Goal: Task Accomplishment & Management: Complete application form

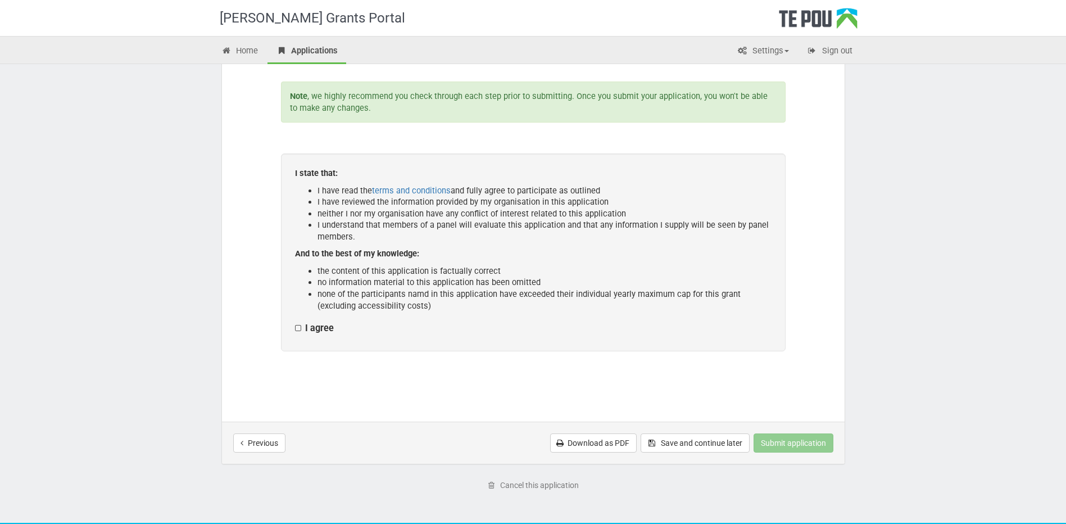
scroll to position [151, 0]
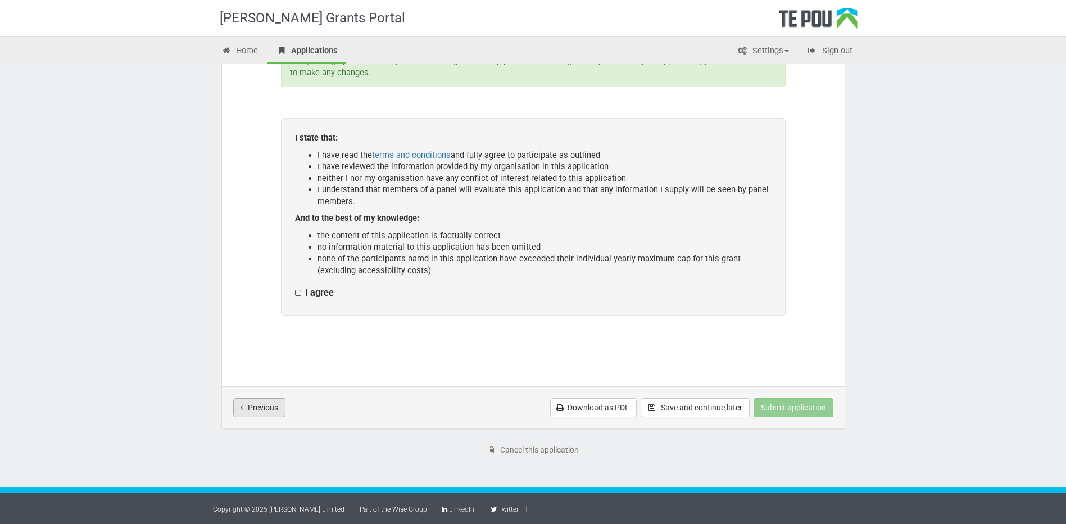
click at [261, 405] on button "Previous" at bounding box center [259, 407] width 52 height 19
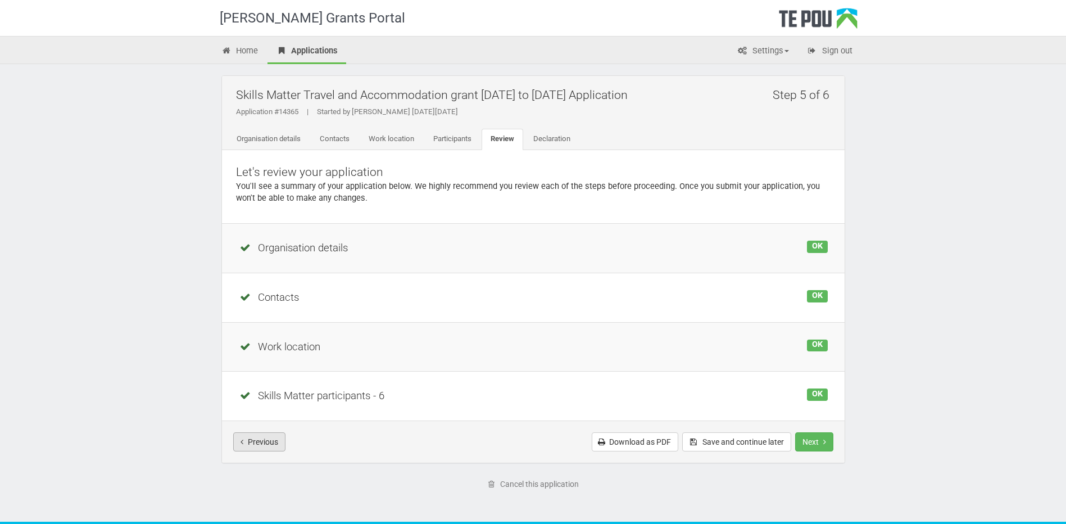
click at [255, 440] on button "Previous" at bounding box center [259, 441] width 52 height 19
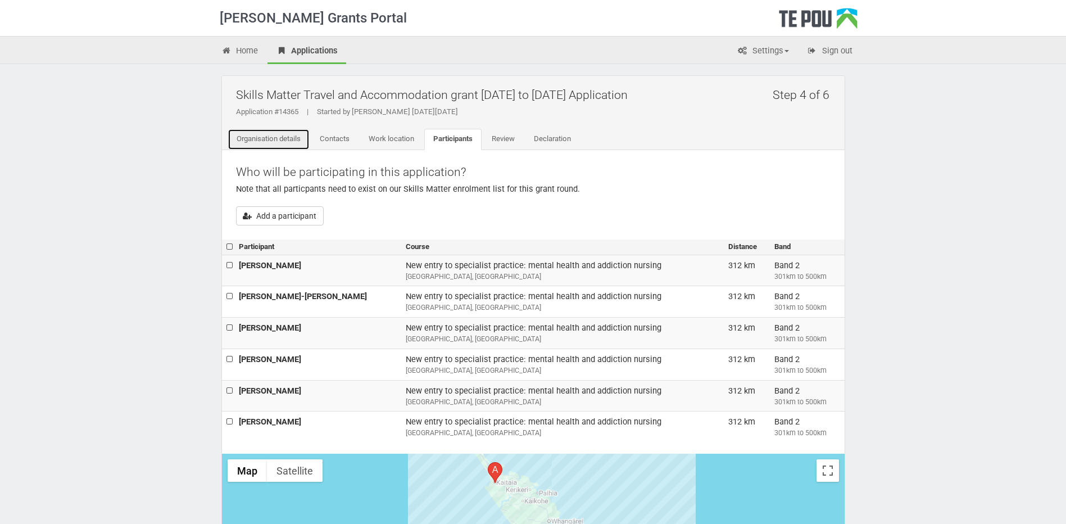
click at [278, 139] on link "Organisation details" at bounding box center [268, 139] width 82 height 21
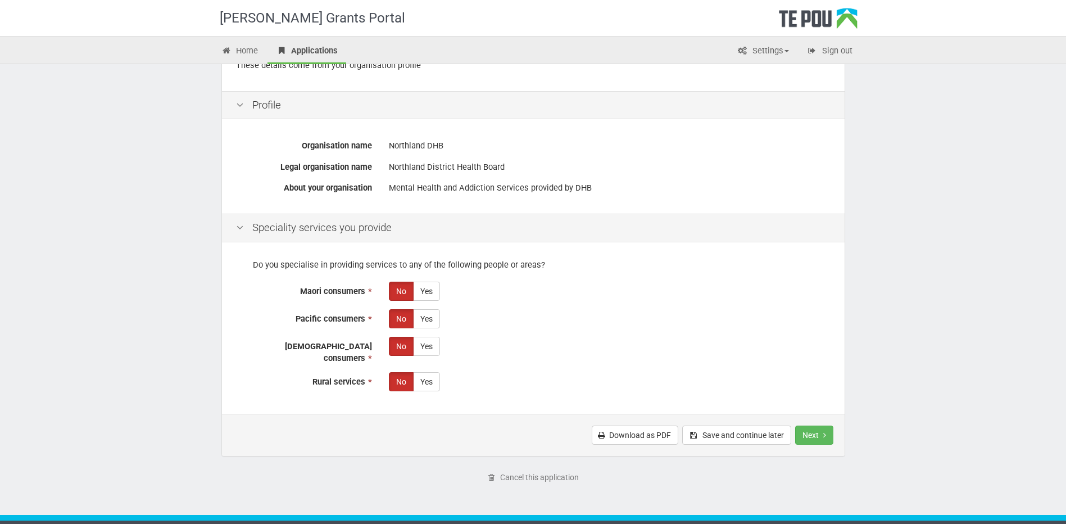
scroll to position [140, 0]
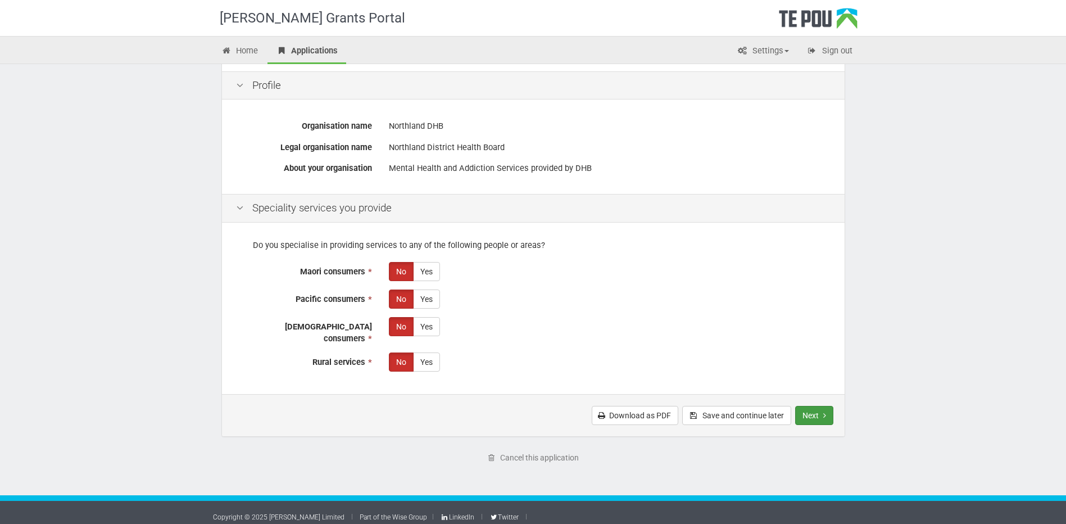
click at [820, 406] on button "Next" at bounding box center [814, 415] width 38 height 19
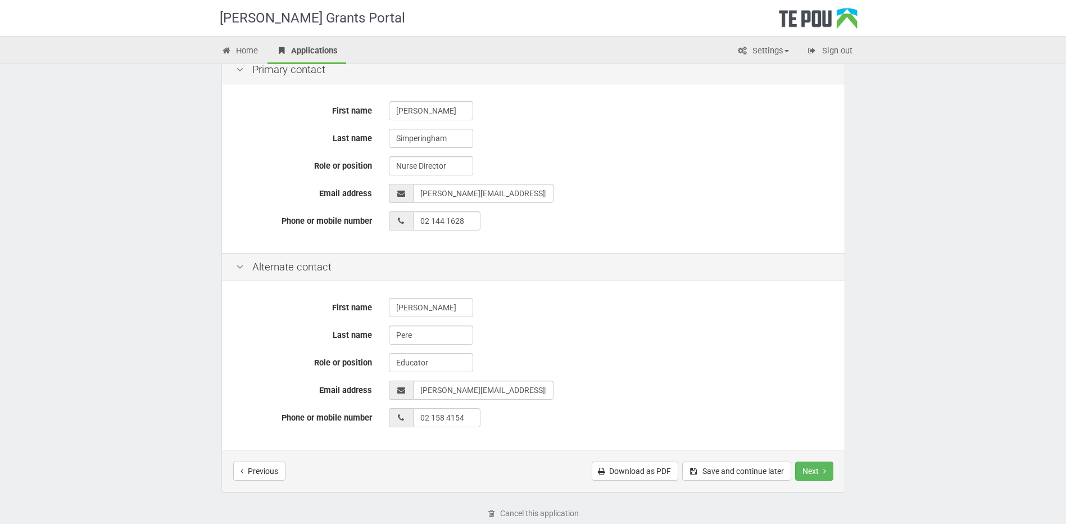
scroll to position [283, 0]
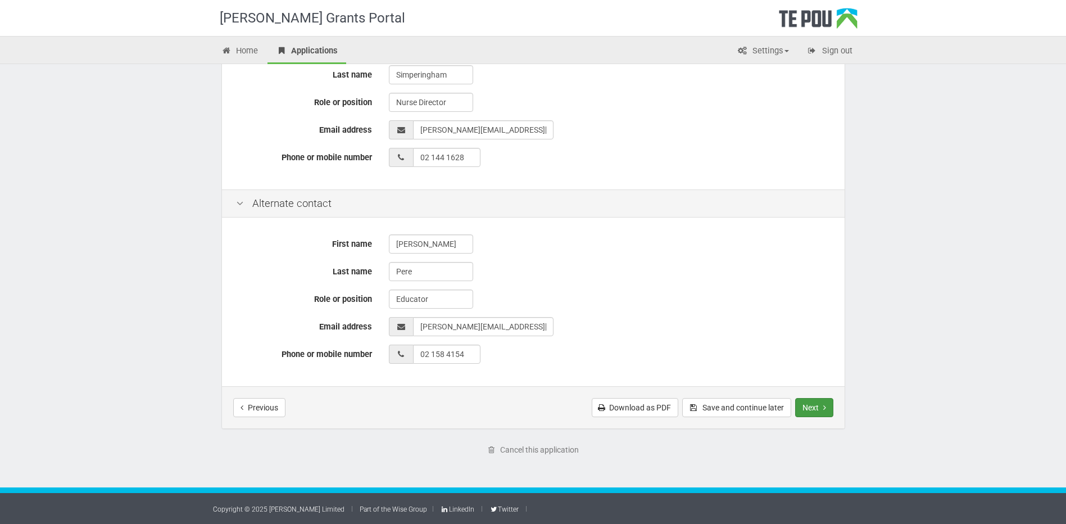
click at [815, 405] on button "Next" at bounding box center [814, 407] width 38 height 19
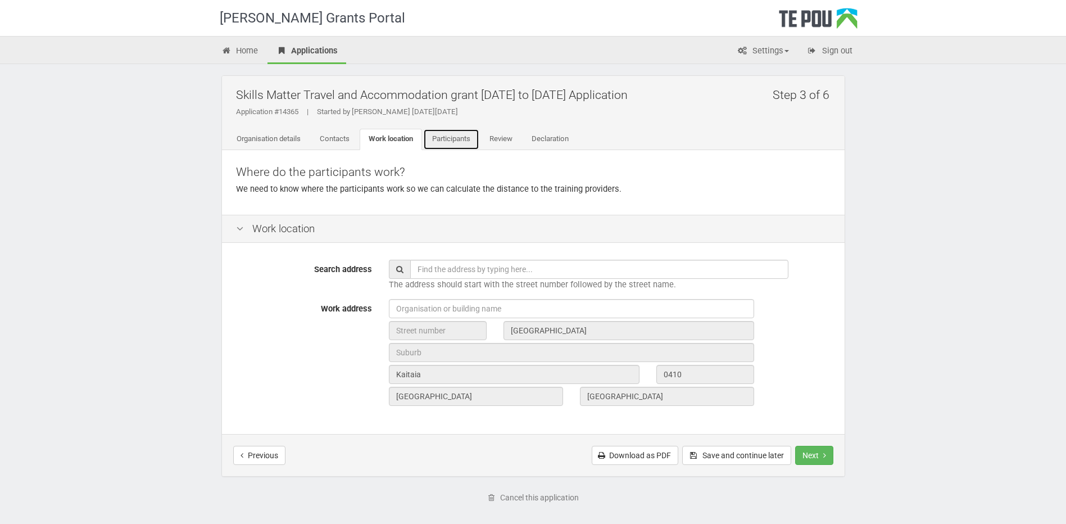
click at [465, 139] on link "Participants" at bounding box center [451, 139] width 56 height 21
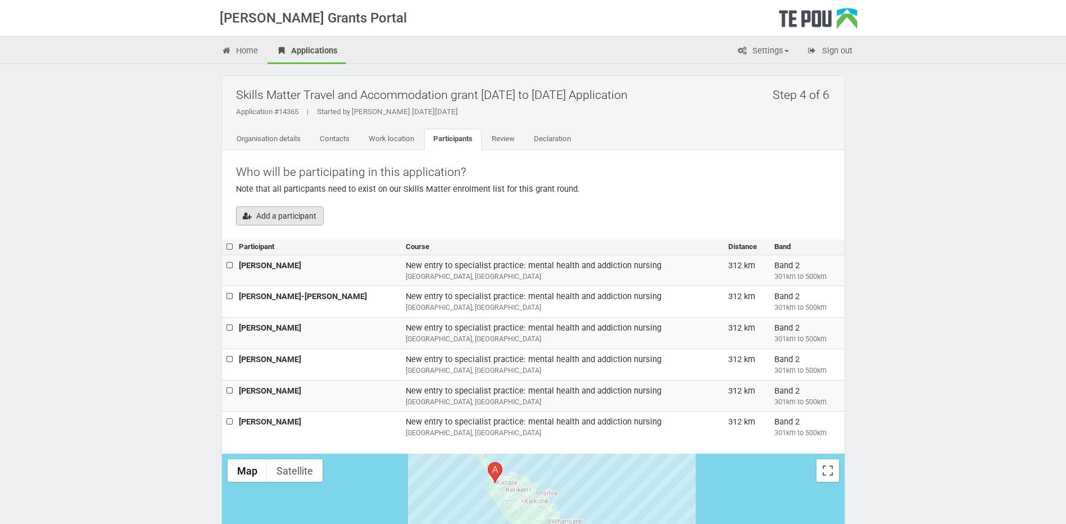
click at [286, 213] on button "Add a participant" at bounding box center [280, 215] width 88 height 19
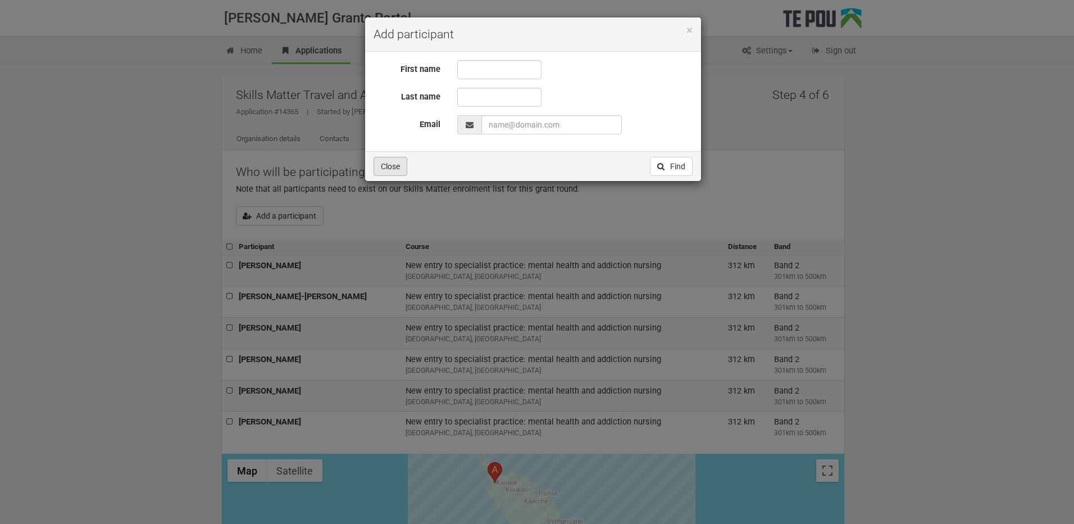
click at [391, 166] on button "Close" at bounding box center [391, 166] width 34 height 19
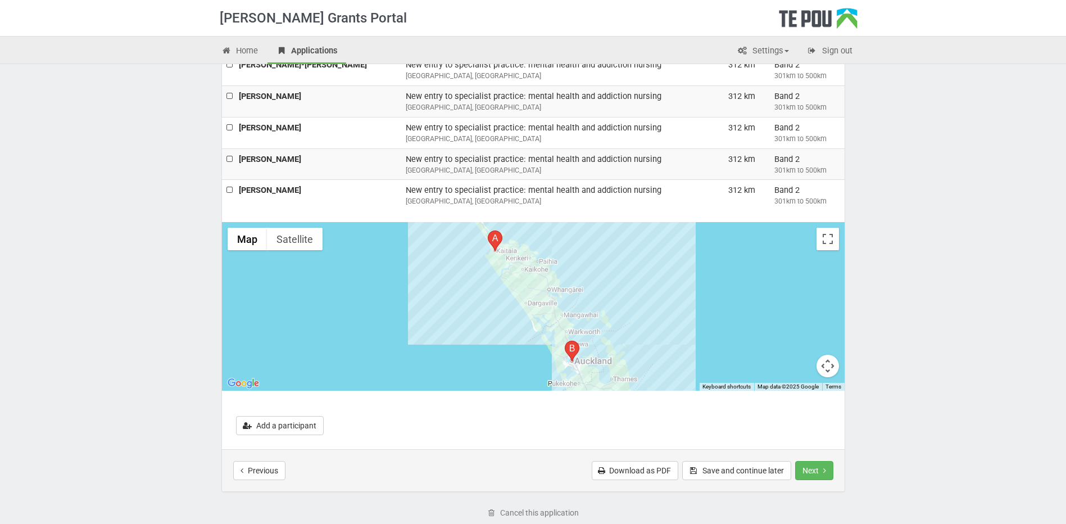
scroll to position [125, 0]
